Goal: Find specific page/section: Find specific page/section

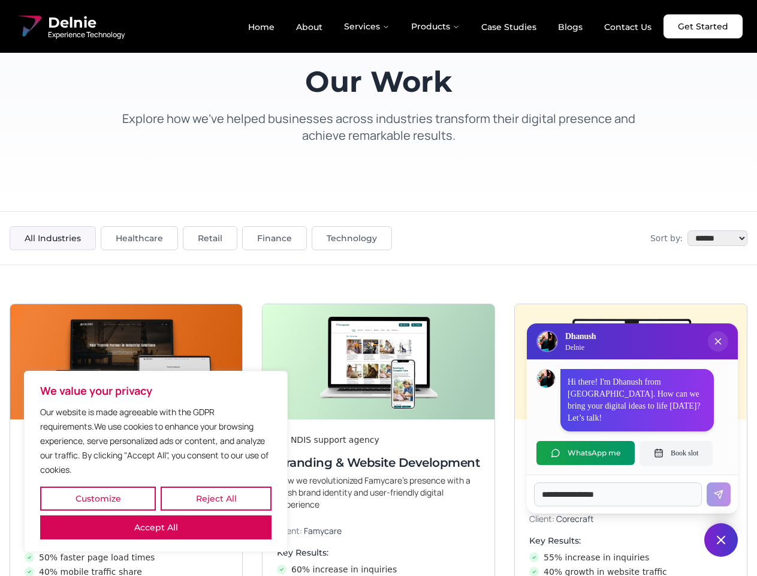
click at [98, 498] on button "Customize" at bounding box center [98, 498] width 116 height 24
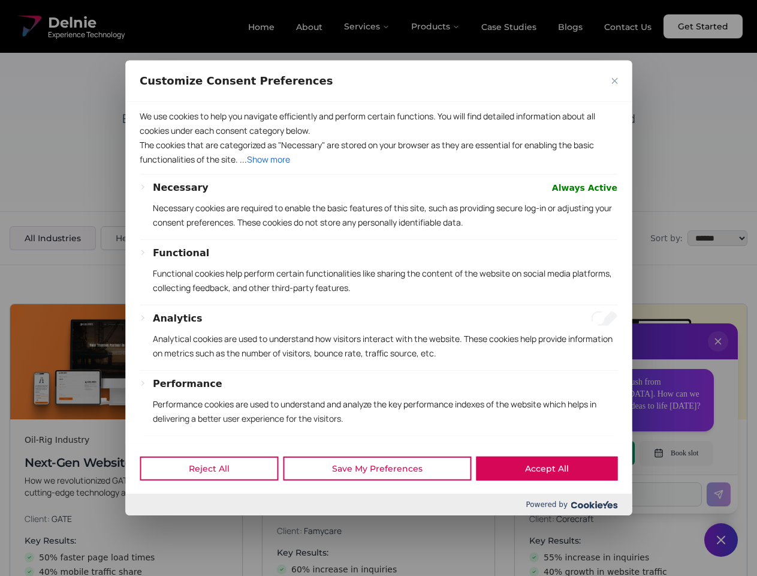
click at [216, 498] on div at bounding box center [378, 288] width 757 height 576
click at [156, 527] on div at bounding box center [378, 288] width 757 height 576
click at [378, 288] on div at bounding box center [378, 288] width 757 height 576
click at [718, 353] on div at bounding box center [378, 288] width 757 height 576
click at [586, 453] on div "Reject All Save My Preferences Accept All" at bounding box center [378, 468] width 507 height 51
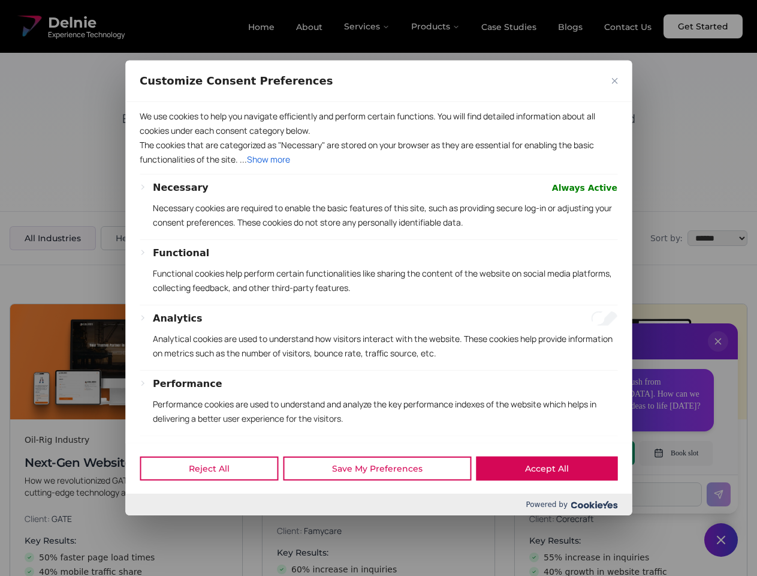
click at [676, 453] on div at bounding box center [378, 288] width 757 height 576
click at [721, 540] on div at bounding box center [378, 288] width 757 height 576
click at [368, 26] on div at bounding box center [378, 288] width 757 height 576
click at [436, 26] on div at bounding box center [378, 288] width 757 height 576
